Goal: Task Accomplishment & Management: Manage account settings

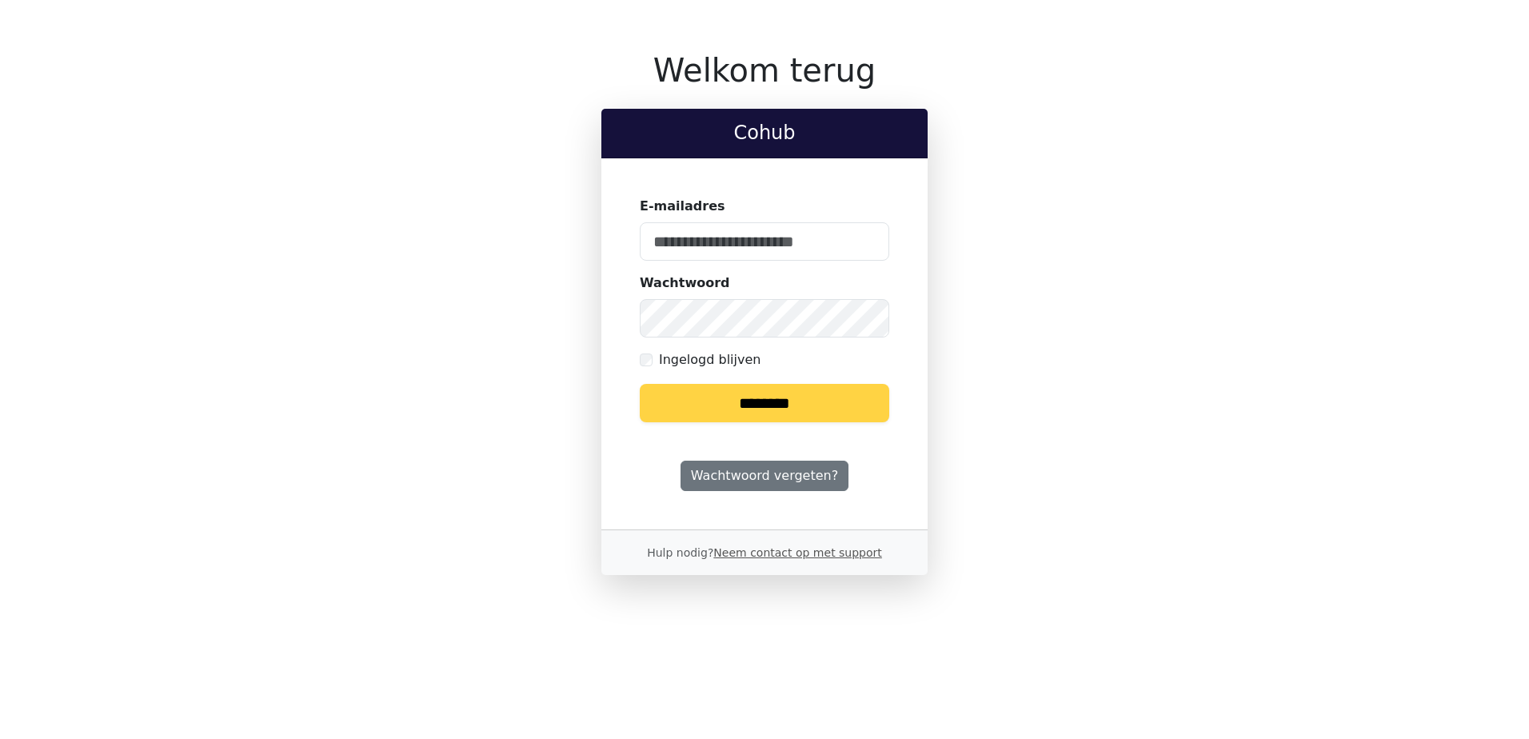
type input "**********"
click at [798, 398] on input "********" at bounding box center [765, 403] width 250 height 38
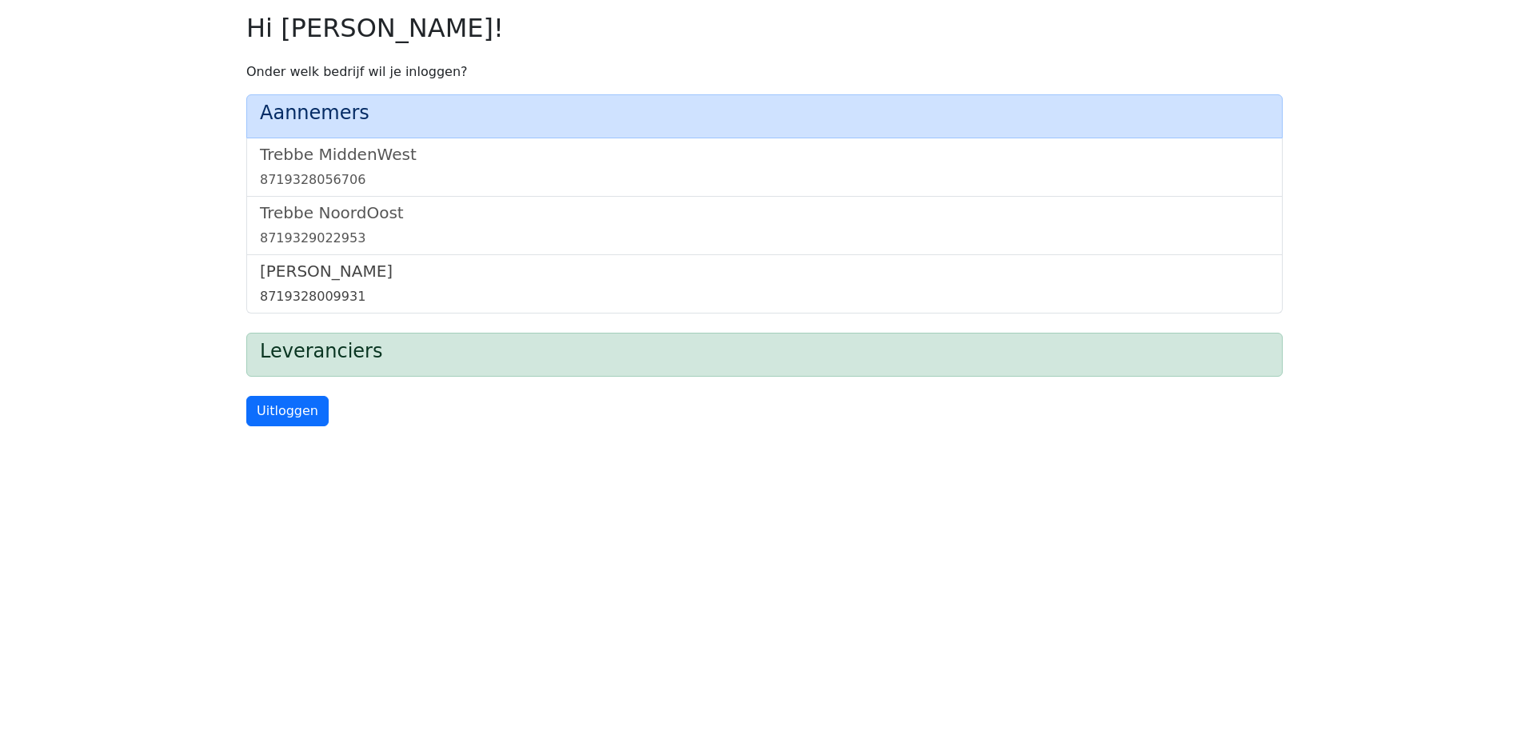
click at [320, 292] on div "8719328009931" at bounding box center [764, 296] width 1009 height 19
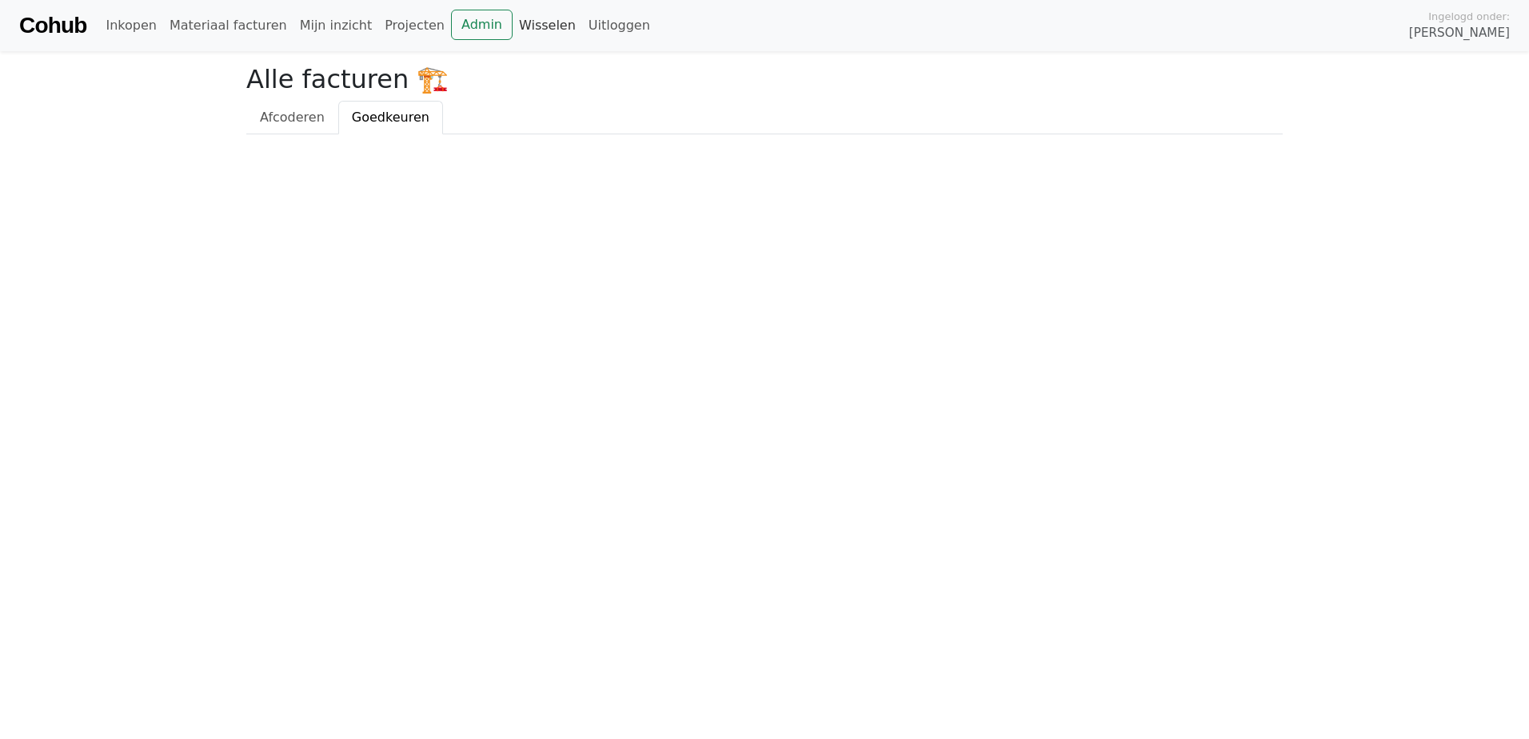
click at [513, 19] on link "Wisselen" at bounding box center [548, 26] width 70 height 32
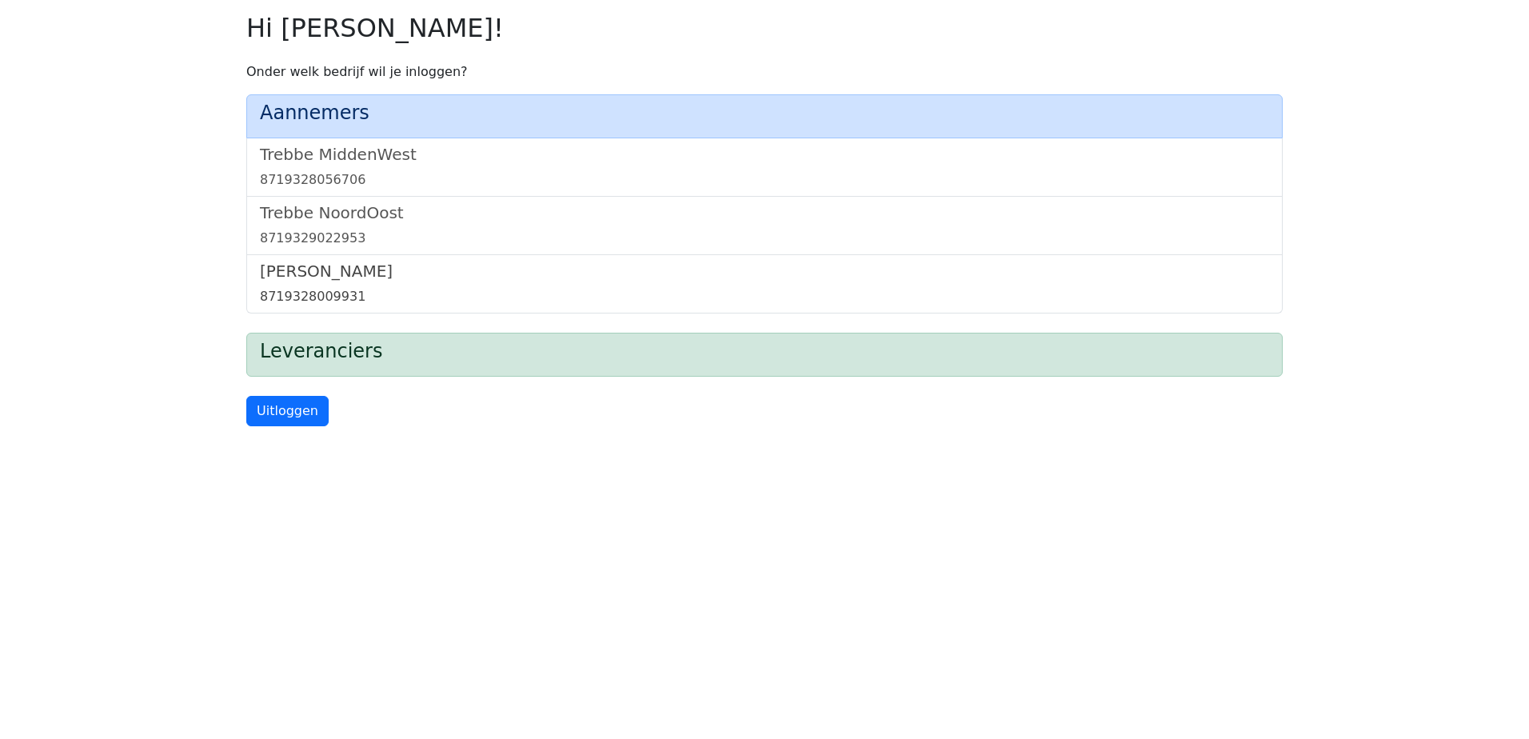
click at [357, 285] on link "Trebbe Wonen 8719328009931" at bounding box center [764, 284] width 1009 height 45
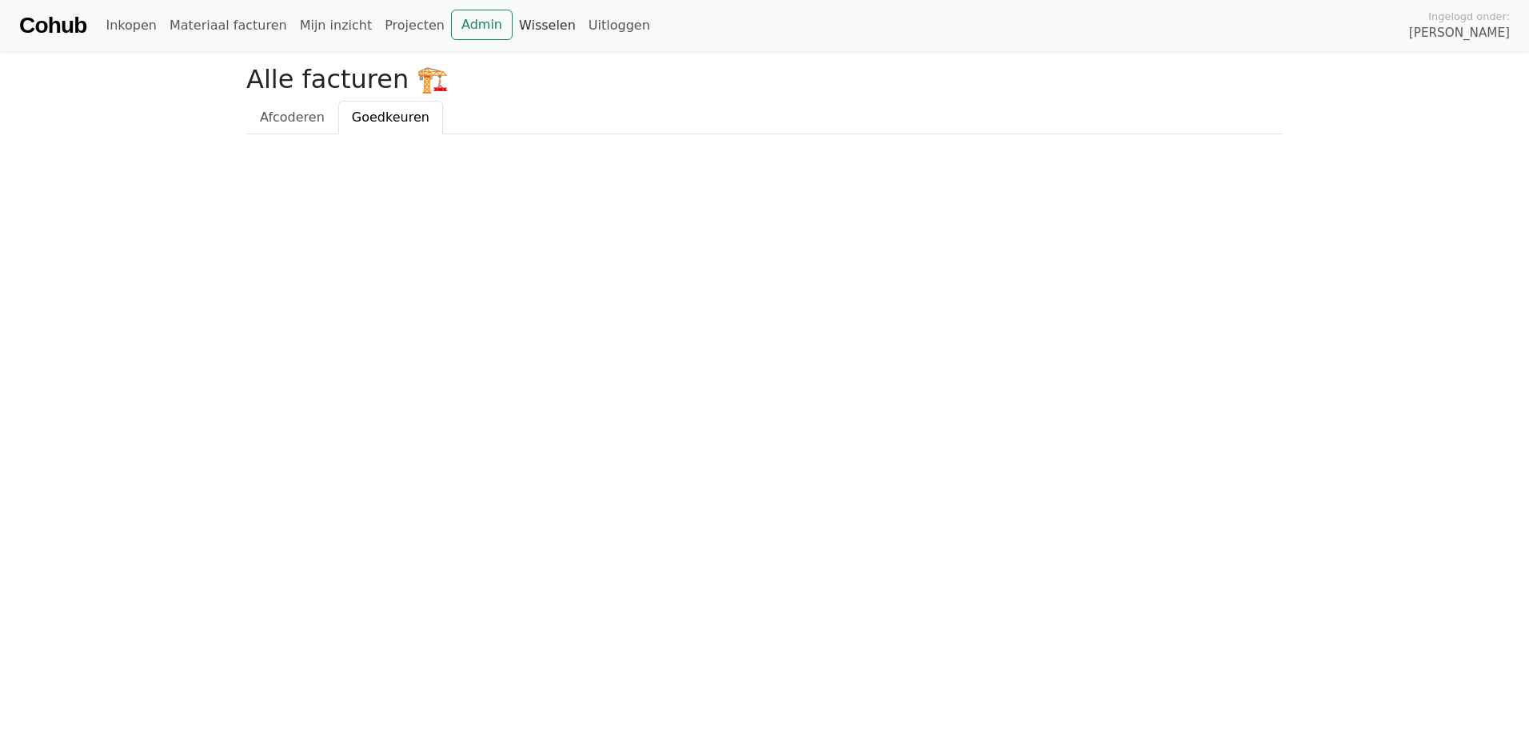
click at [513, 31] on link "Wisselen" at bounding box center [548, 26] width 70 height 32
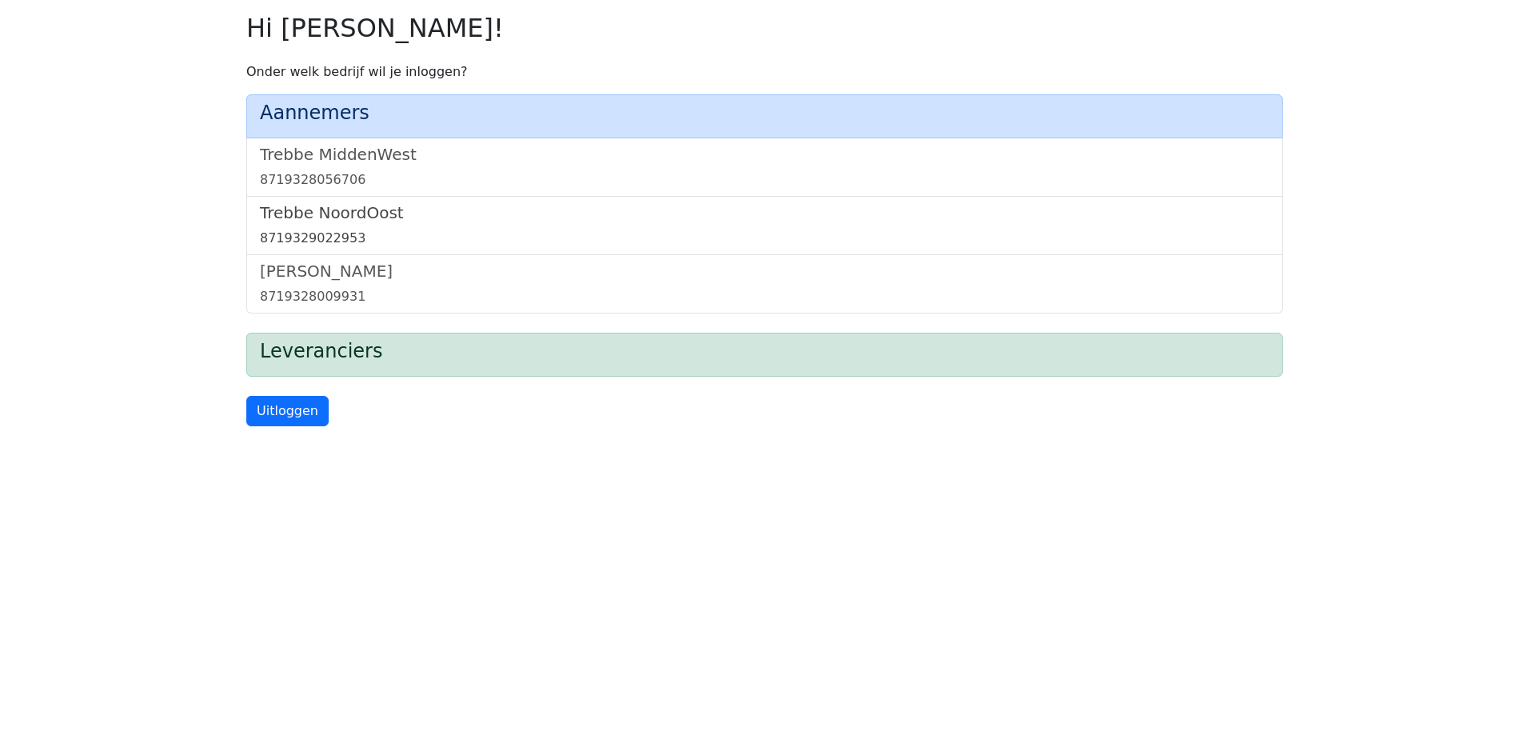
click at [366, 228] on link "Trebbe NoordOost 8719329022953" at bounding box center [764, 225] width 1009 height 45
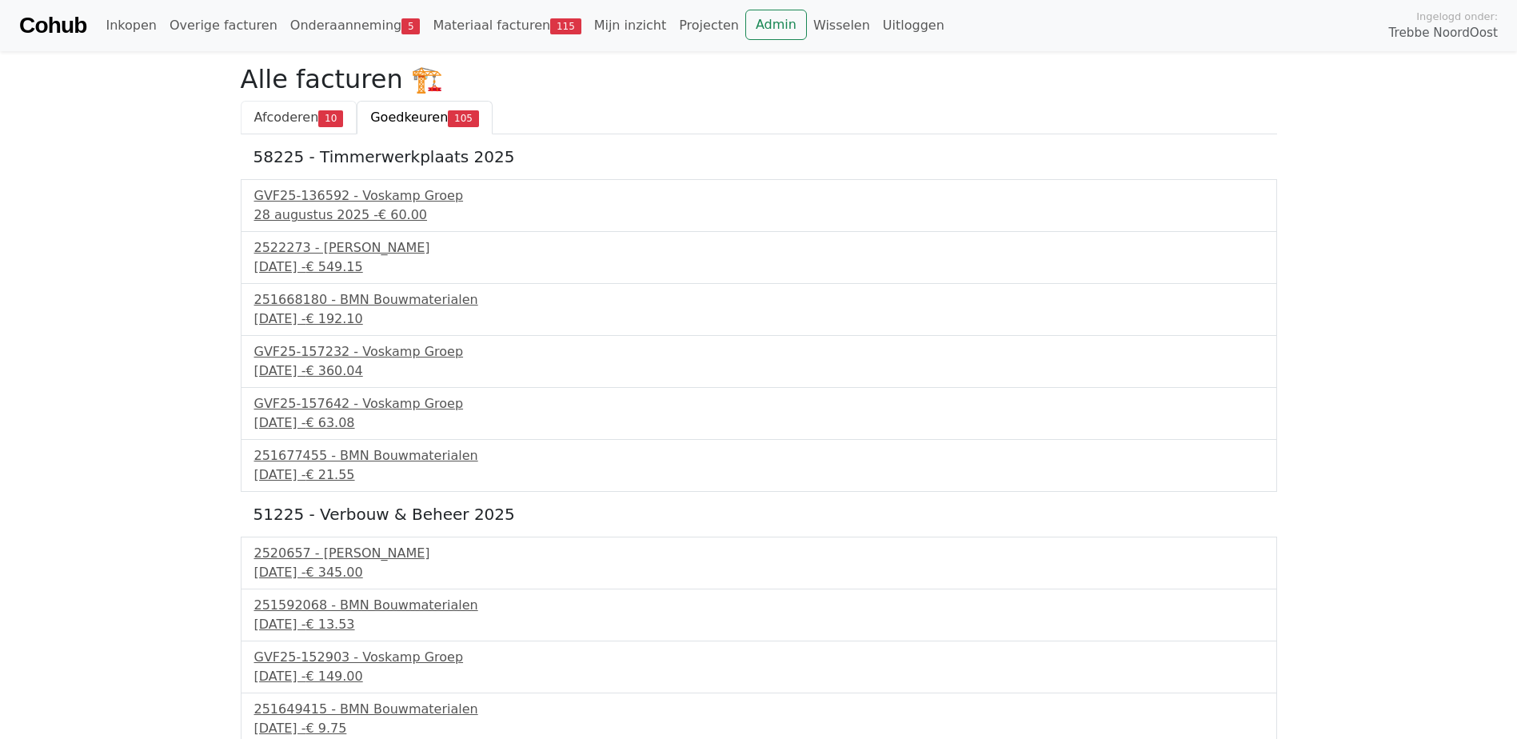
click at [291, 104] on link "Afcoderen 10" at bounding box center [299, 118] width 117 height 34
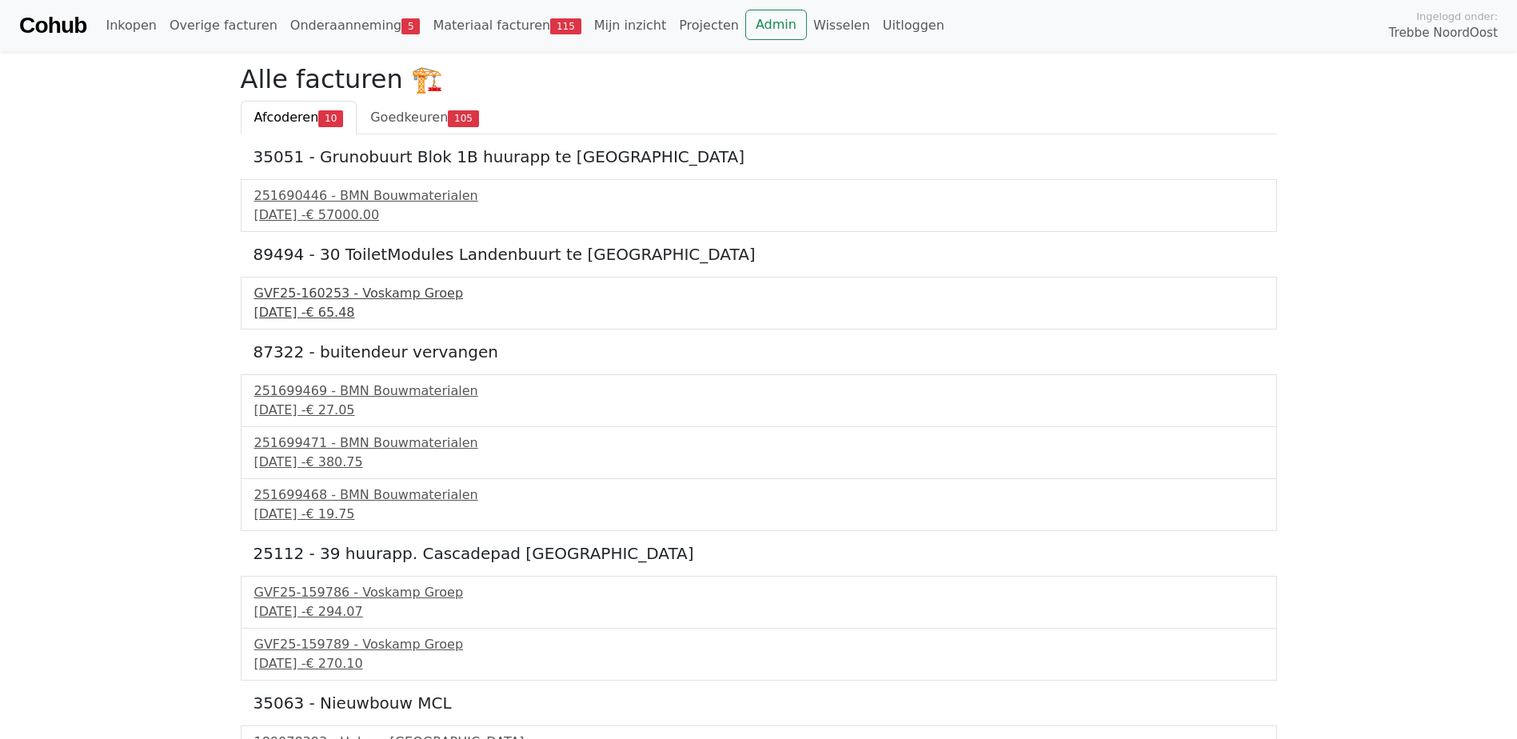
click at [397, 298] on div "GVF25-160253 - Voskamp Groep" at bounding box center [758, 293] width 1009 height 19
click at [448, 112] on span "105" at bounding box center [463, 118] width 31 height 16
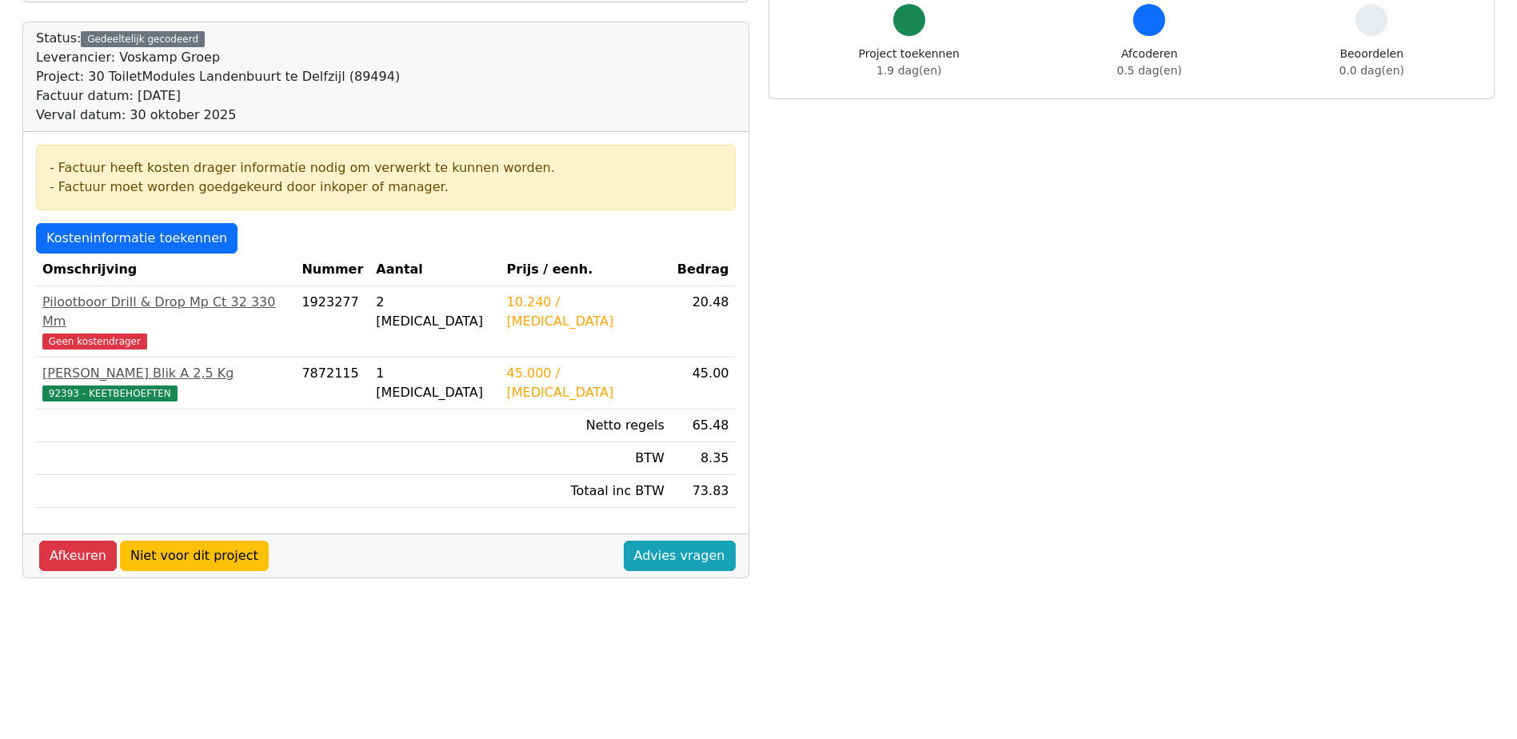
scroll to position [160, 0]
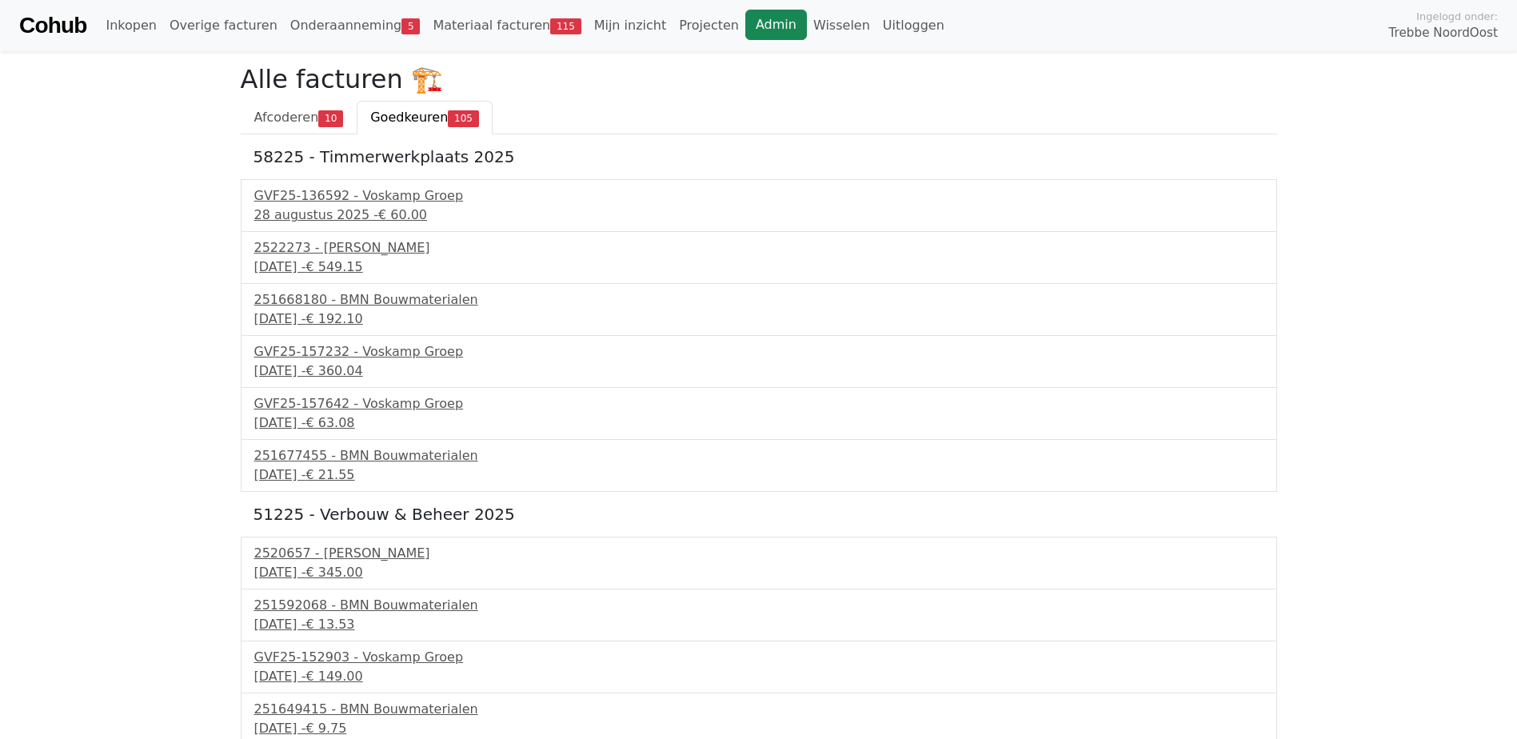
click at [745, 34] on link "Admin" at bounding box center [776, 25] width 62 height 30
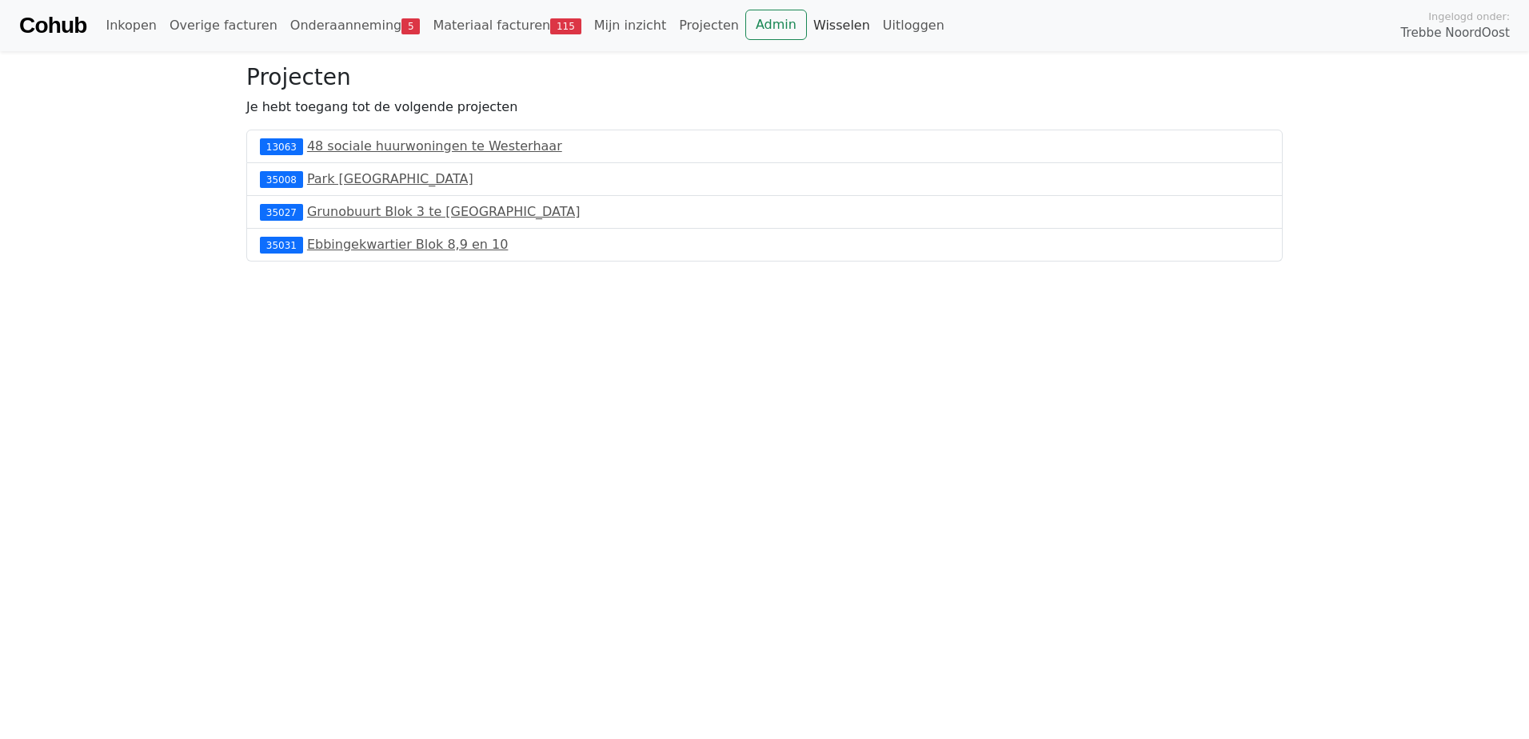
click at [807, 30] on link "Wisselen" at bounding box center [842, 26] width 70 height 32
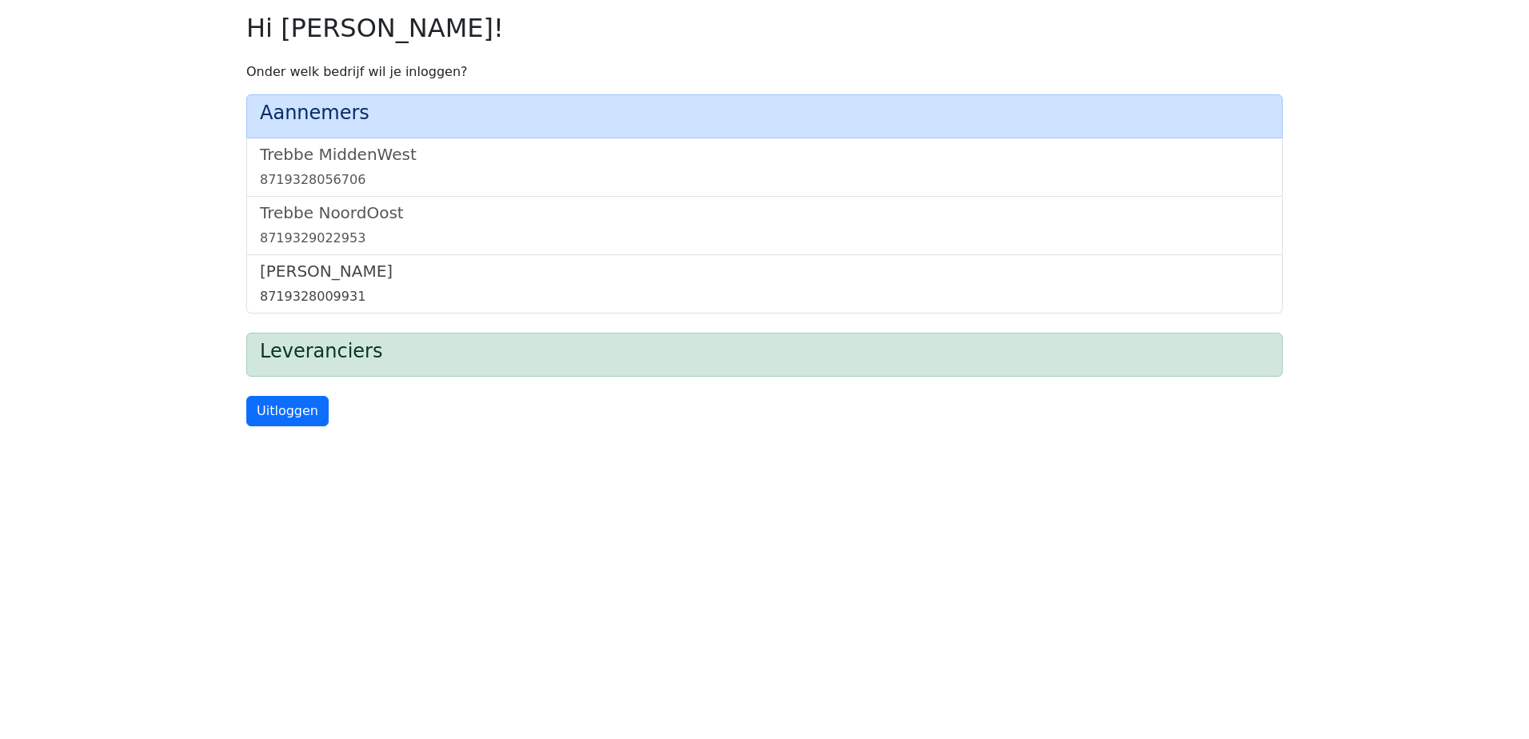
click at [326, 277] on h5 "[PERSON_NAME]" at bounding box center [764, 271] width 1009 height 19
click at [369, 218] on h5 "Trebbe NoordOost" at bounding box center [764, 212] width 1009 height 19
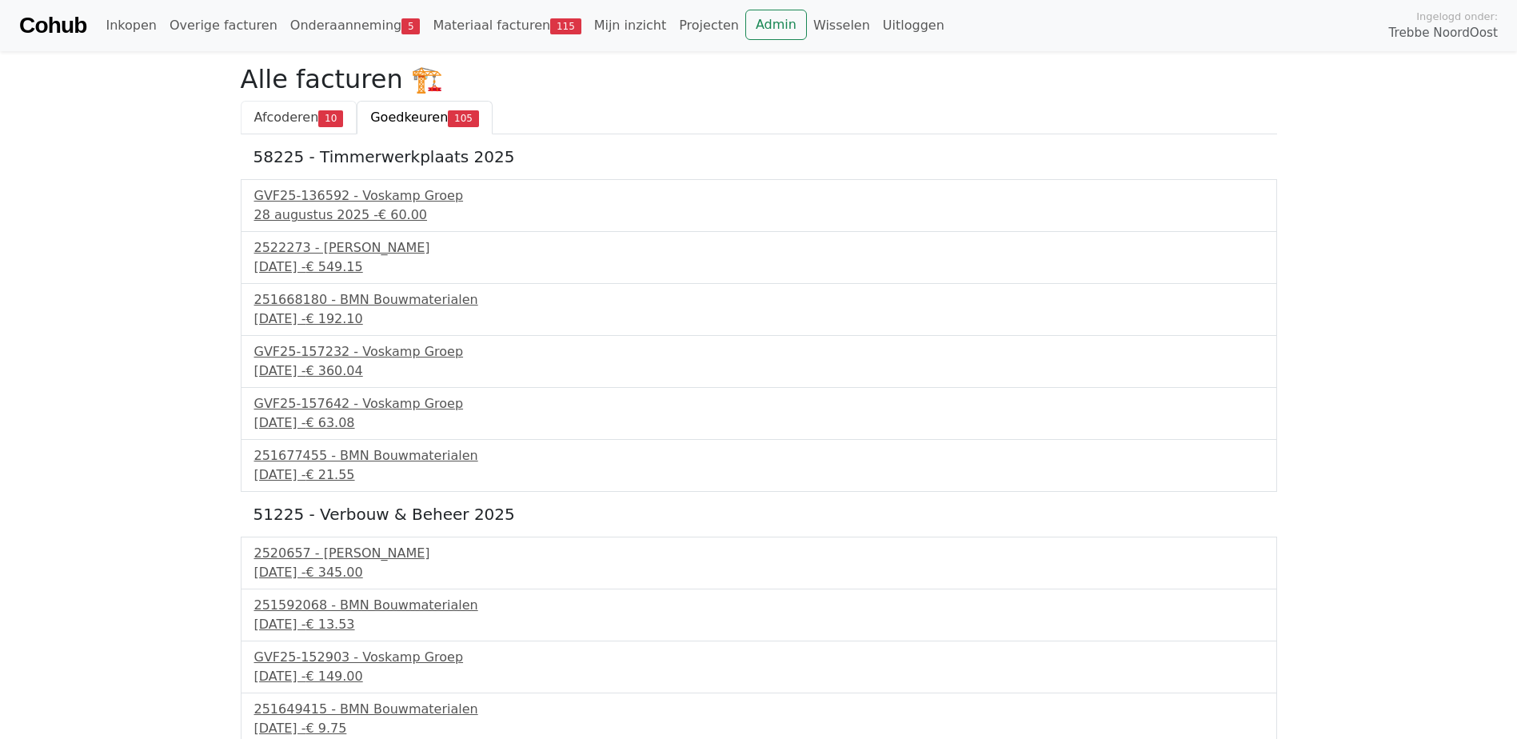
click at [324, 114] on span "10" at bounding box center [330, 118] width 25 height 16
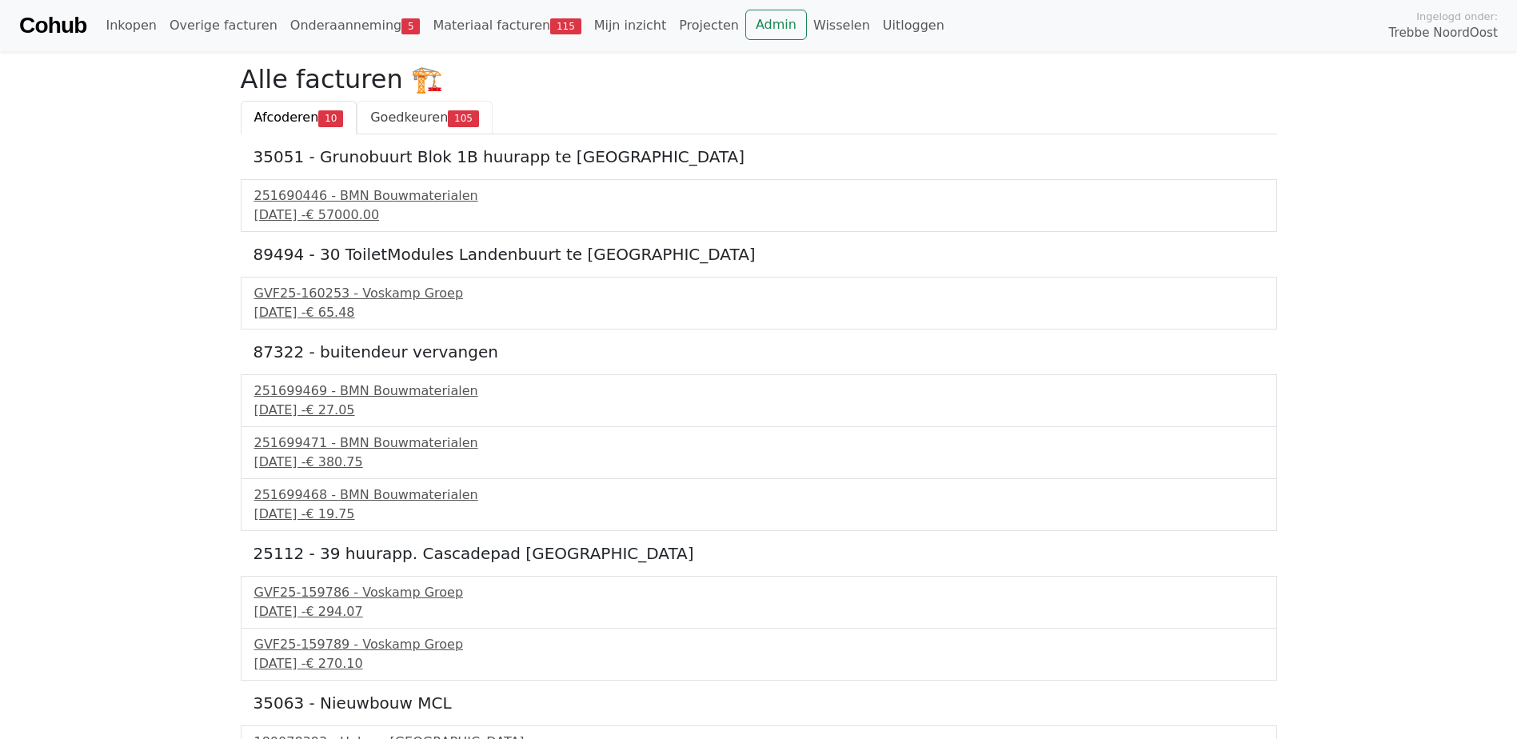
click at [407, 121] on span "Goedkeuren" at bounding box center [409, 117] width 78 height 15
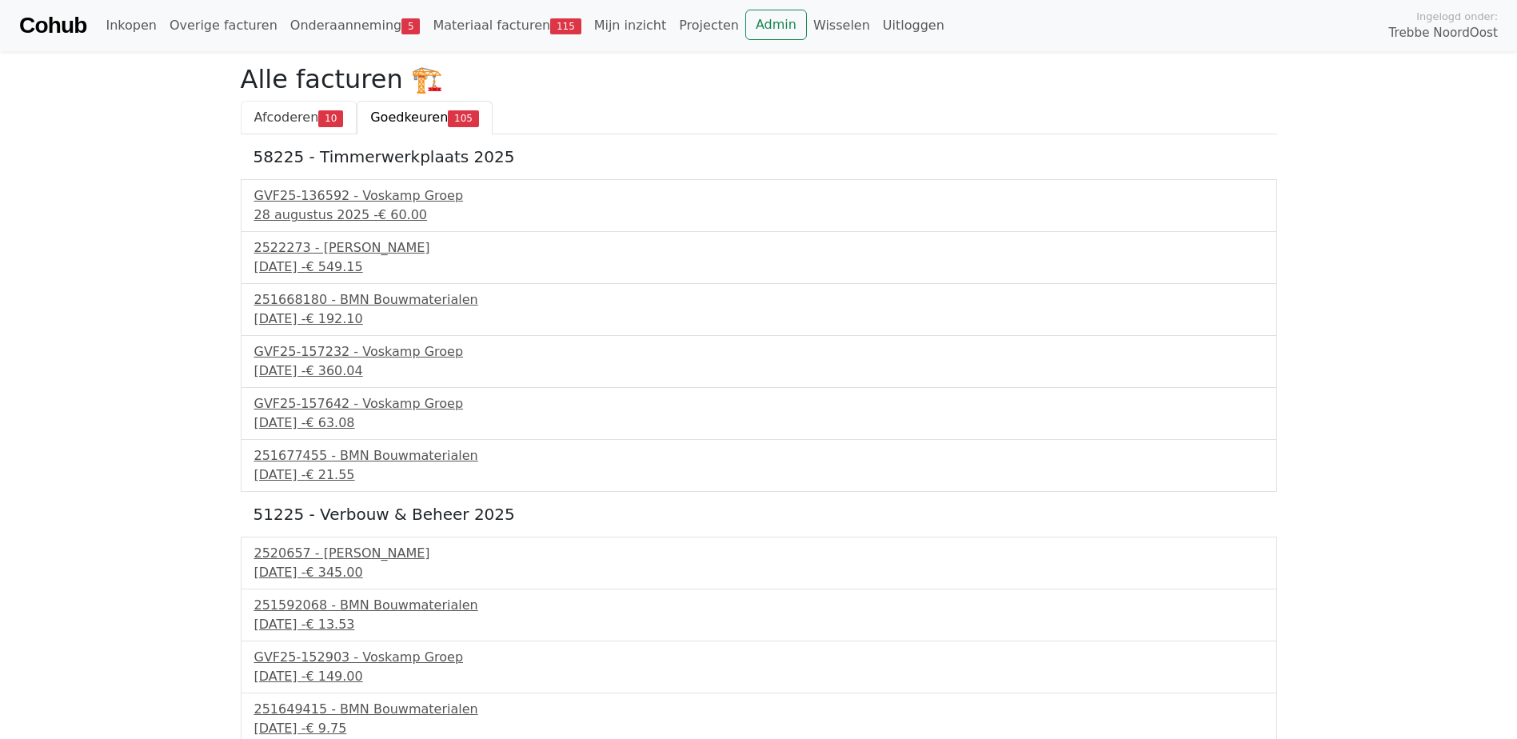
click at [273, 122] on span "Afcoderen" at bounding box center [286, 117] width 65 height 15
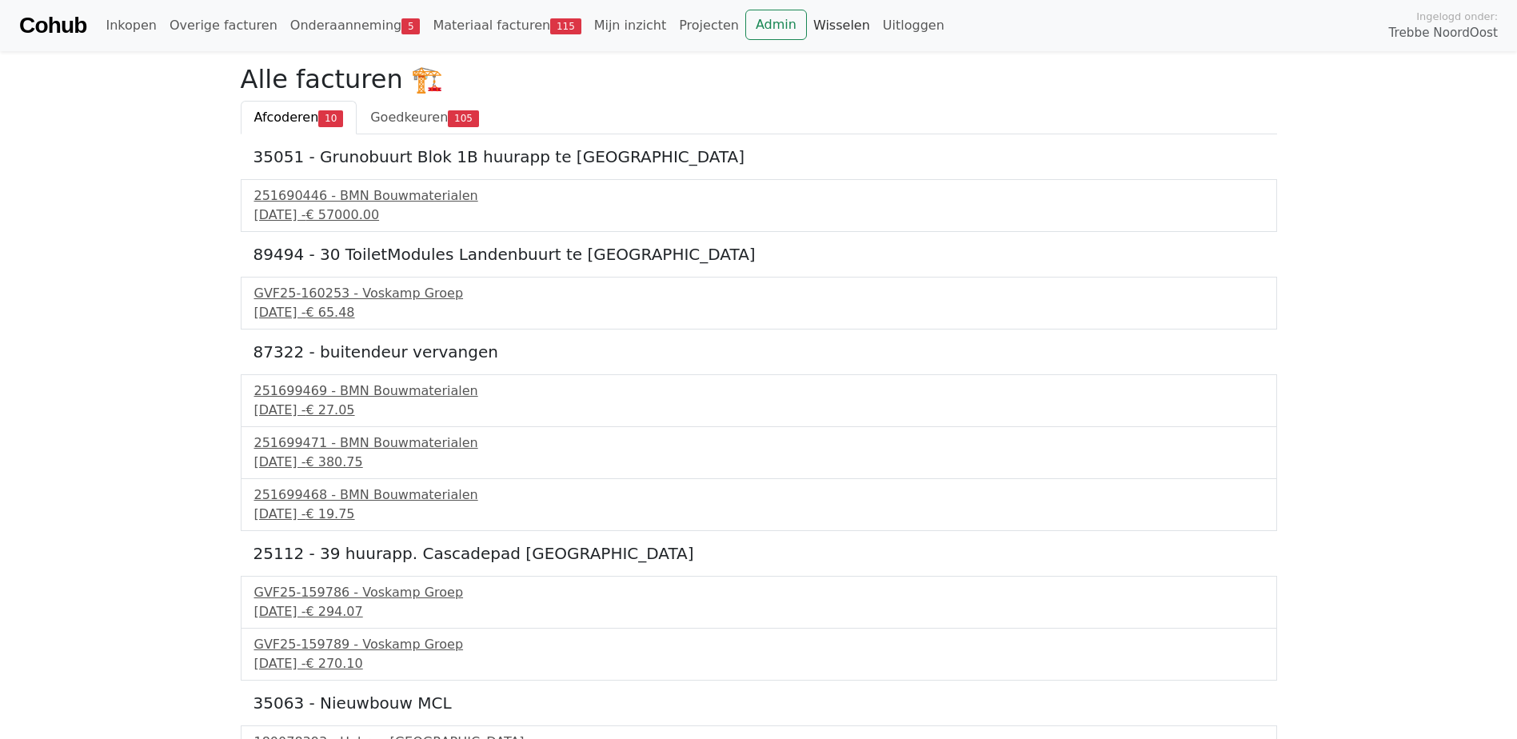
click at [807, 31] on link "Wisselen" at bounding box center [842, 26] width 70 height 32
